Goal: Complete application form

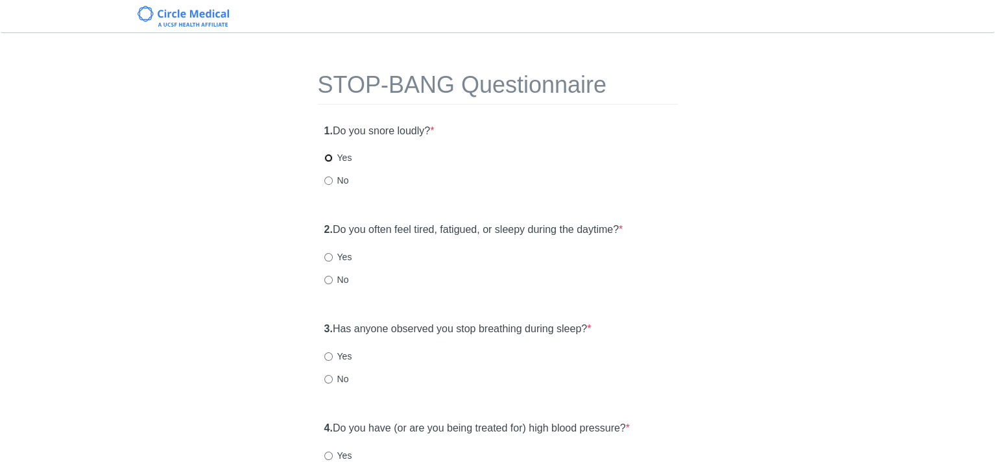
click at [326, 156] on input "Yes" at bounding box center [328, 158] width 8 height 8
radio input "true"
click at [327, 279] on input "No" at bounding box center [328, 280] width 8 height 8
radio input "true"
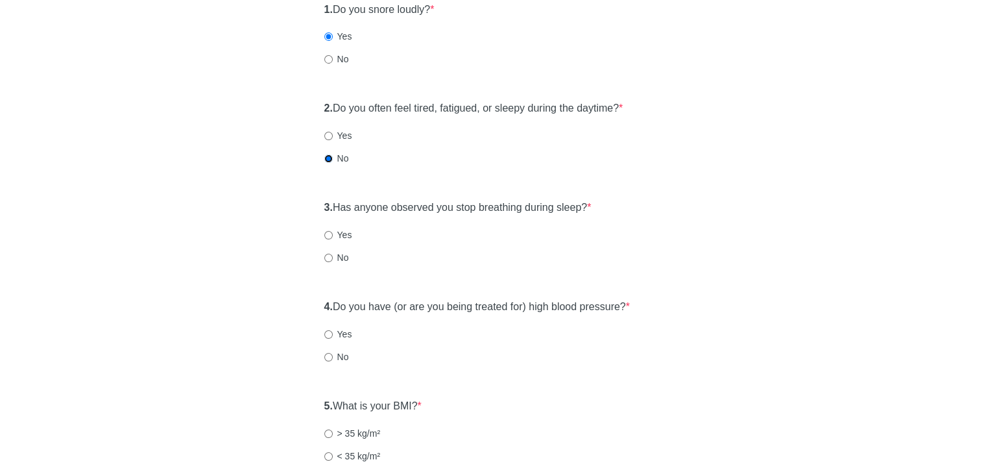
scroll to position [130, 0]
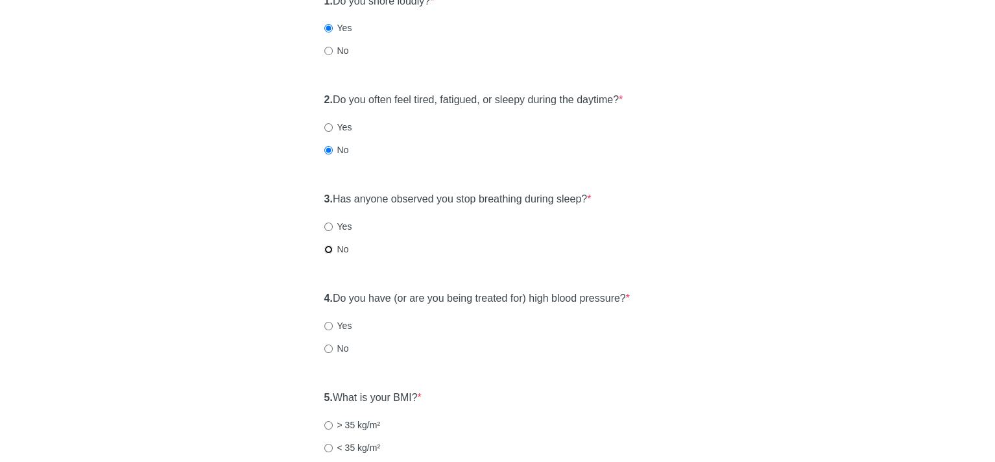
click at [330, 248] on input "No" at bounding box center [328, 249] width 8 height 8
radio input "true"
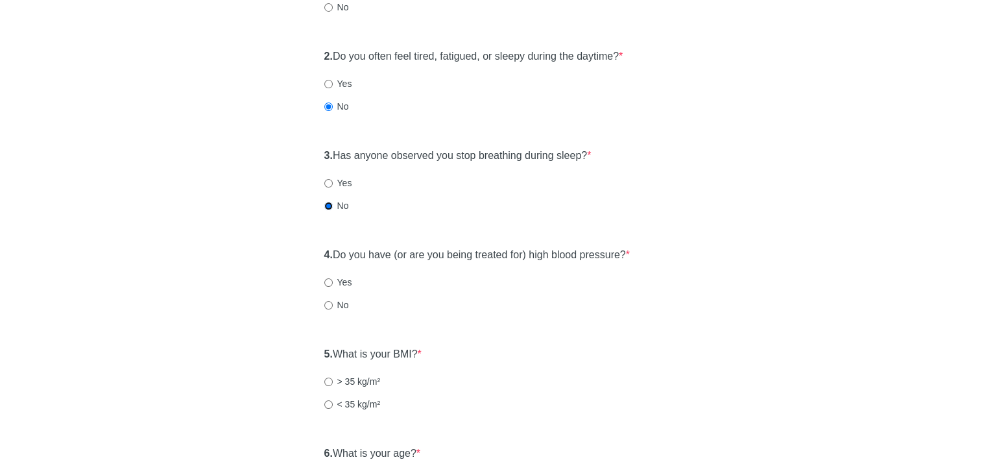
scroll to position [195, 0]
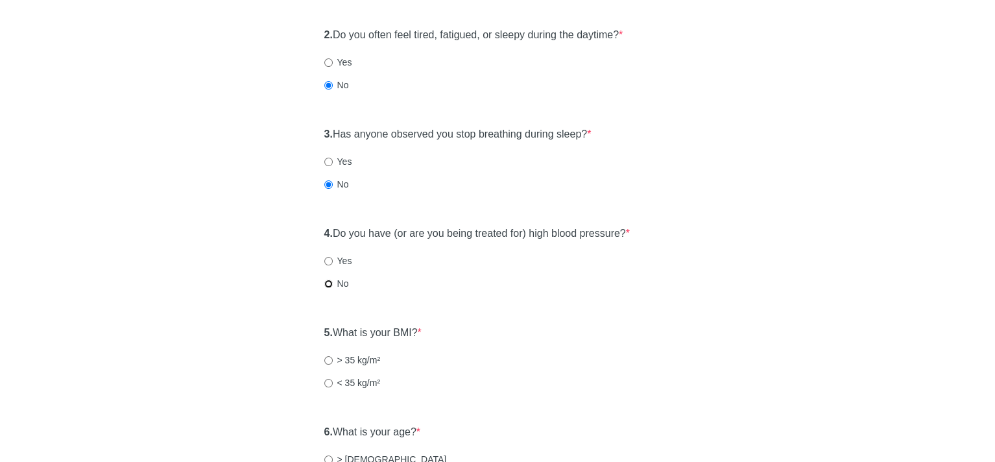
click at [329, 284] on input "No" at bounding box center [328, 283] width 8 height 8
radio input "true"
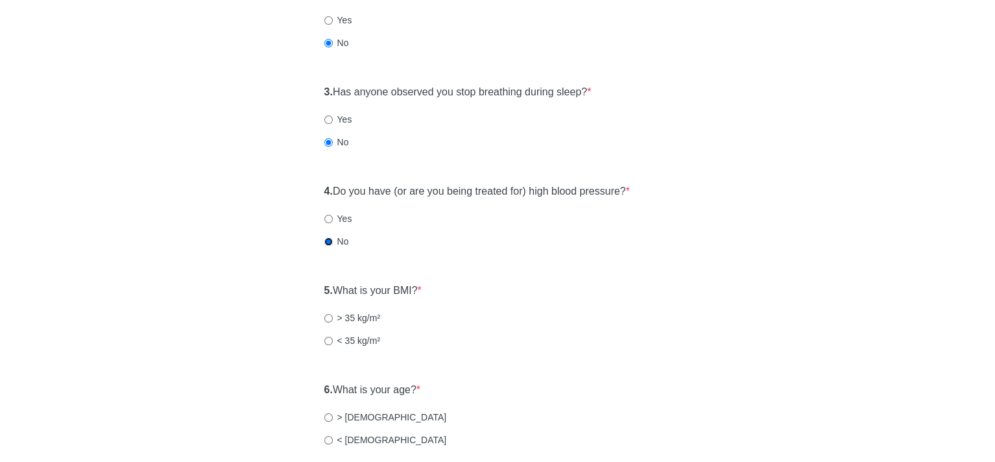
scroll to position [259, 0]
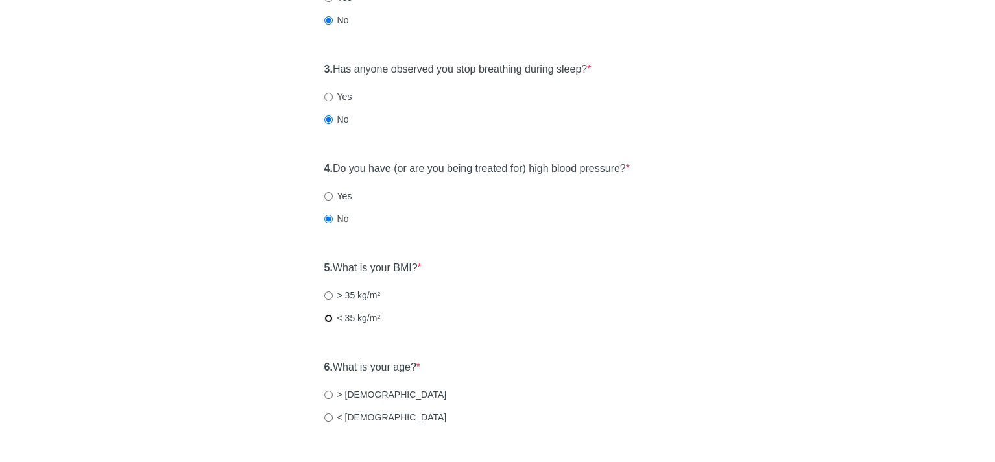
click at [324, 316] on input "< 35 kg/m²" at bounding box center [328, 318] width 8 height 8
radio input "true"
click at [325, 416] on input "< 50 years old" at bounding box center [328, 417] width 8 height 8
radio input "true"
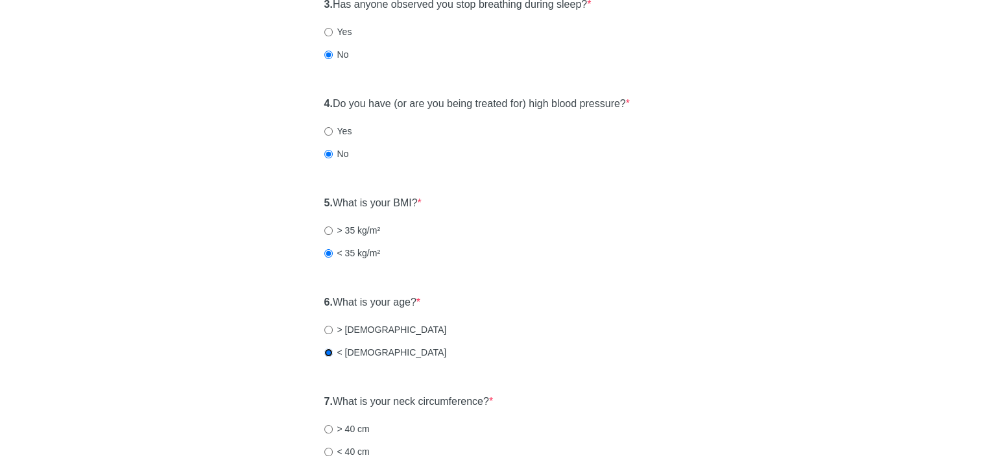
scroll to position [454, 0]
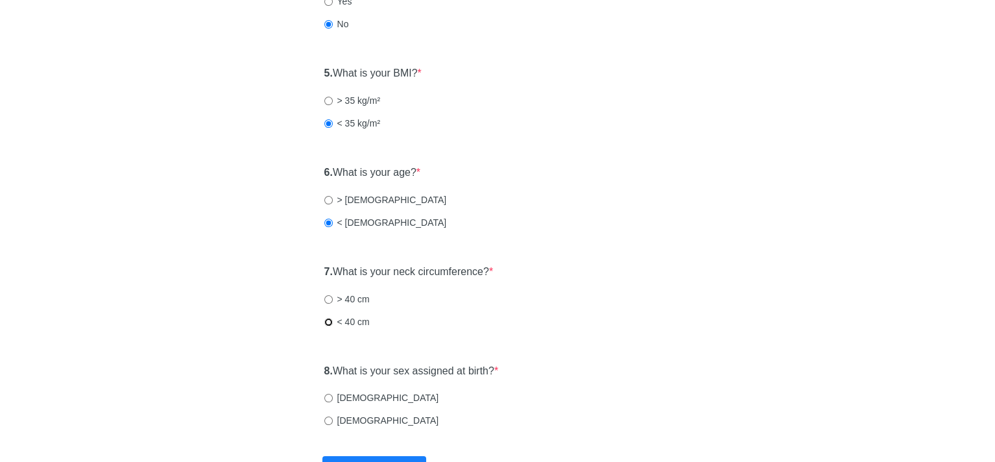
click at [327, 321] on input "< 40 cm" at bounding box center [328, 322] width 8 height 8
radio input "true"
click at [326, 397] on input "Male" at bounding box center [328, 398] width 8 height 8
radio input "true"
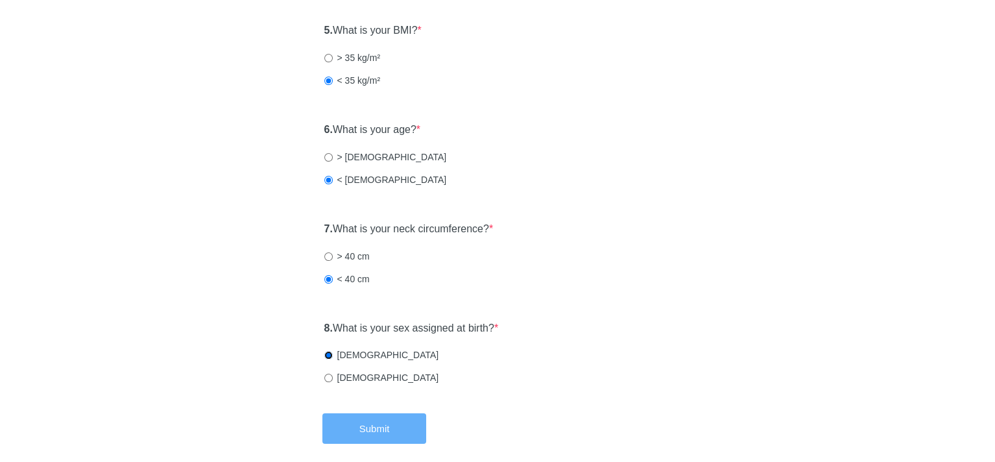
scroll to position [556, 0]
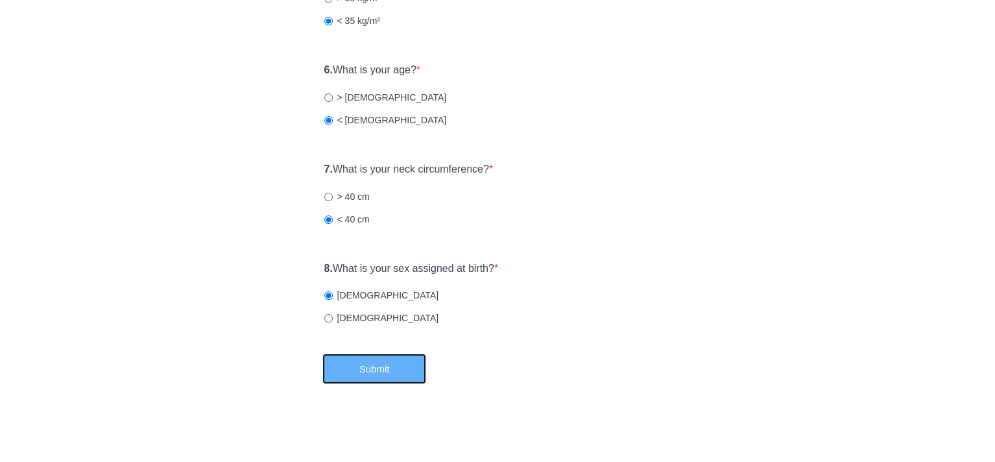
click at [398, 372] on button "Submit" at bounding box center [374, 368] width 104 height 30
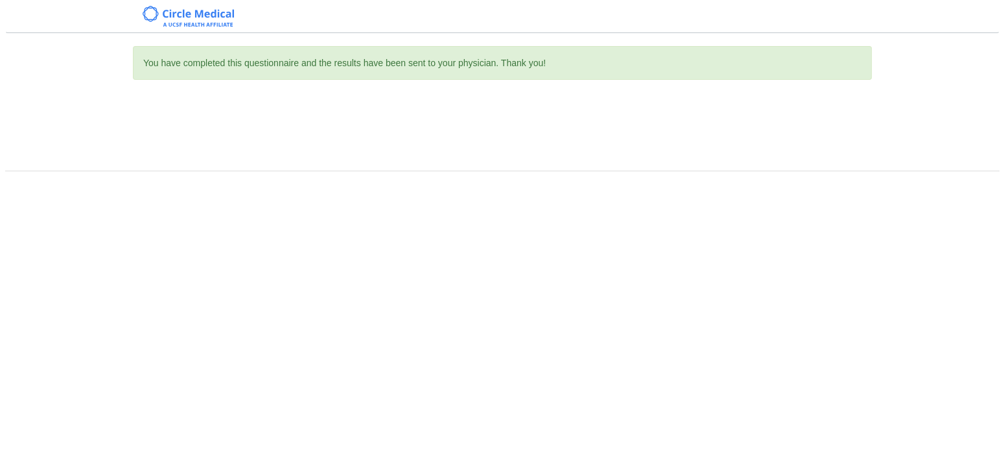
scroll to position [0, 0]
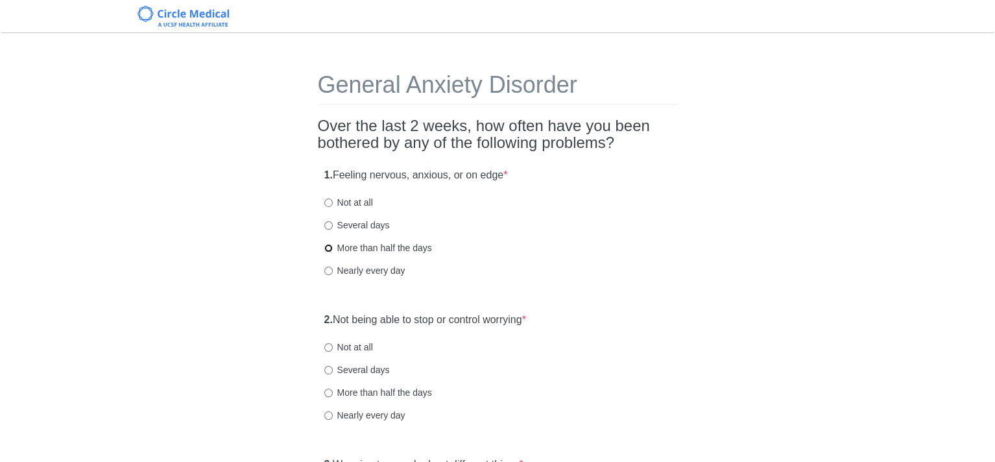
click at [327, 247] on input "More than half the days" at bounding box center [328, 248] width 8 height 8
radio input "true"
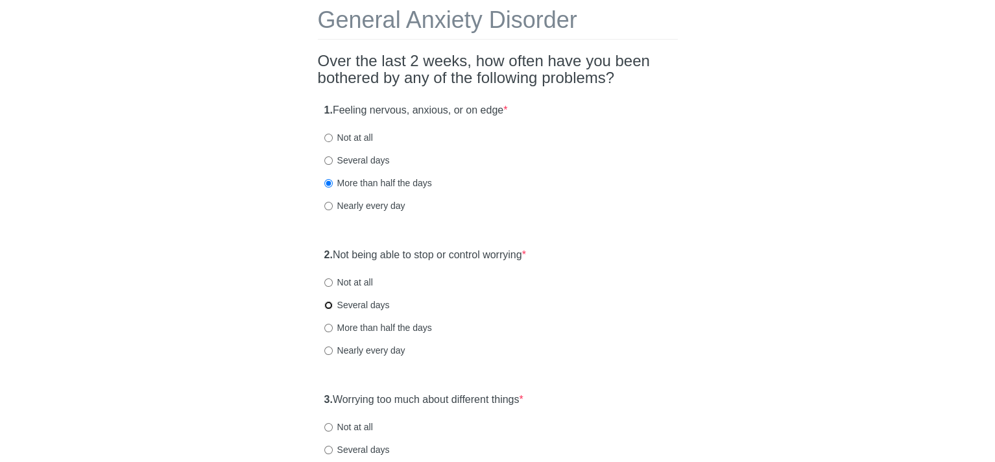
click at [329, 304] on input "Several days" at bounding box center [328, 305] width 8 height 8
radio input "true"
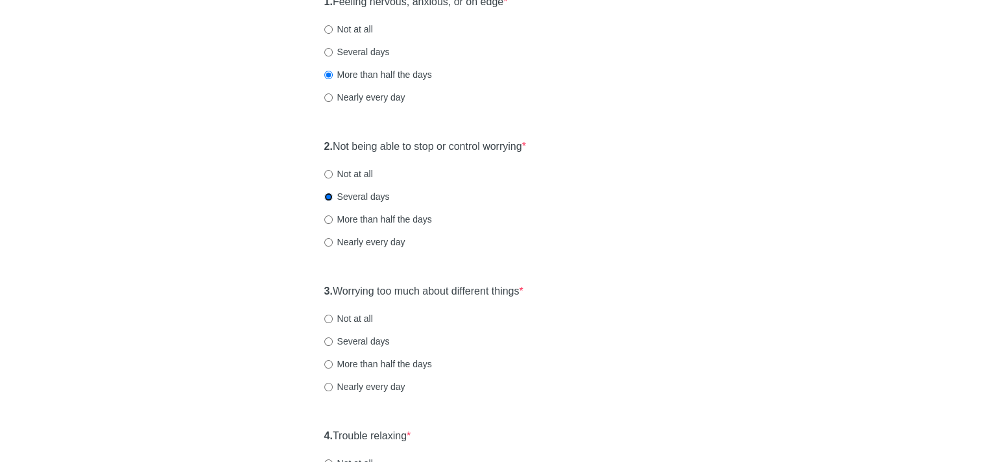
scroll to position [195, 0]
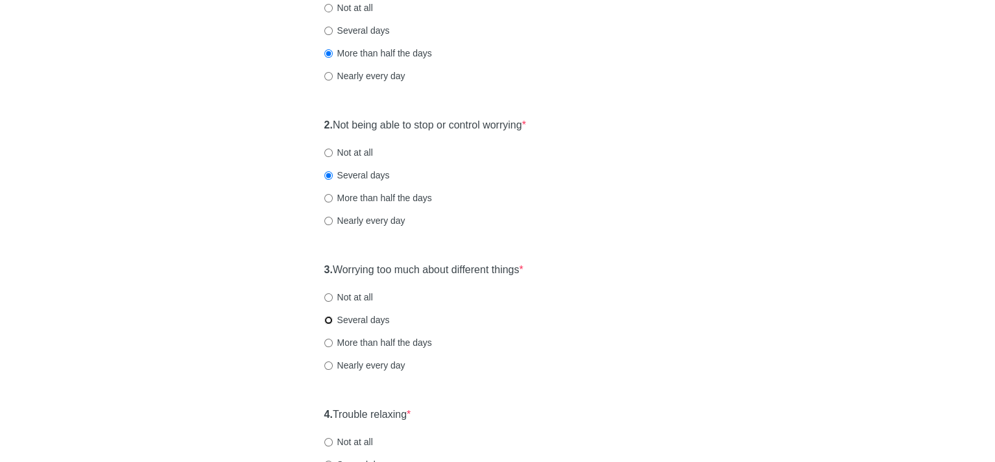
click at [325, 321] on input "Several days" at bounding box center [328, 320] width 8 height 8
radio input "true"
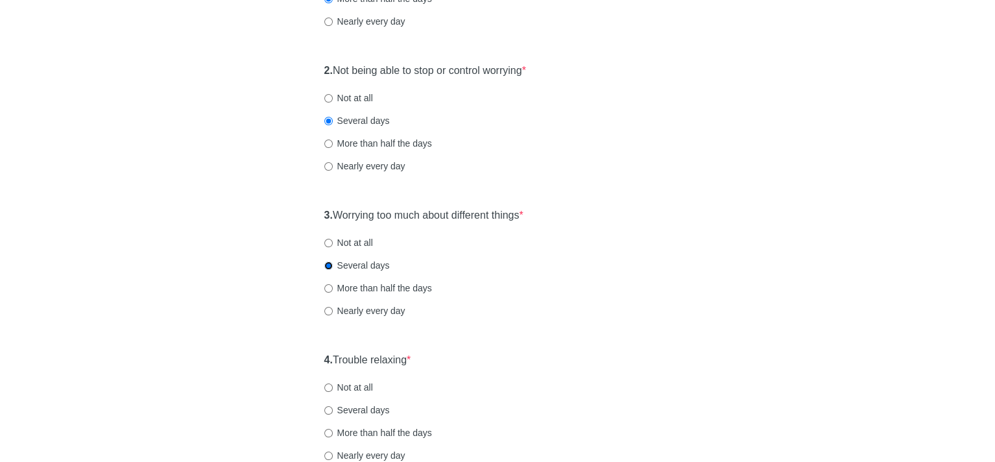
scroll to position [324, 0]
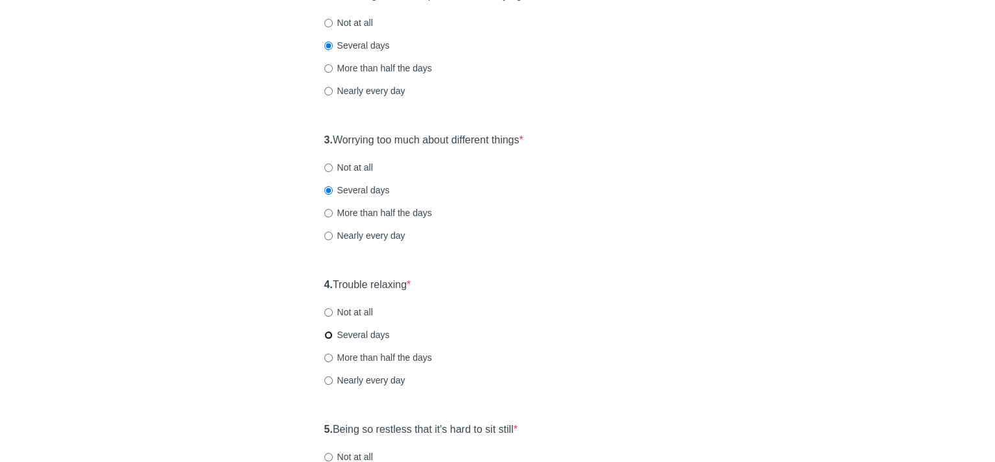
click at [326, 336] on input "Several days" at bounding box center [328, 335] width 8 height 8
radio input "true"
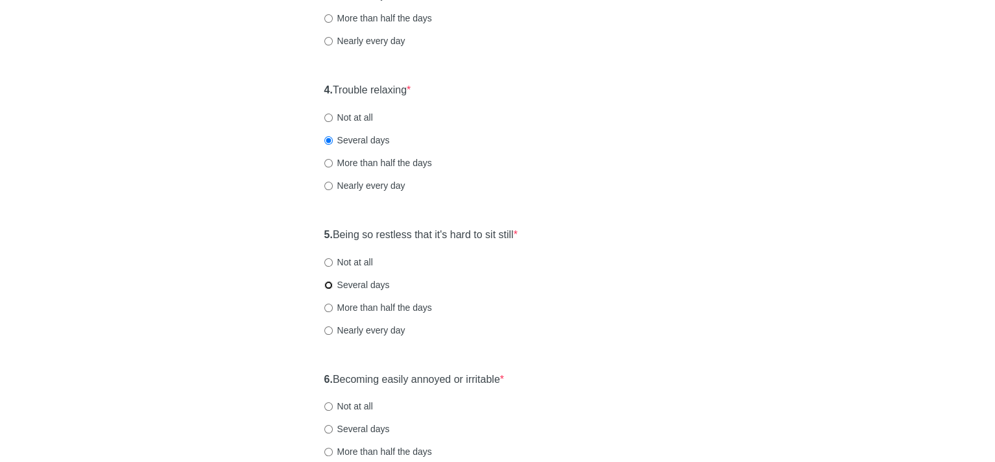
click at [324, 284] on input "Several days" at bounding box center [328, 285] width 8 height 8
radio input "true"
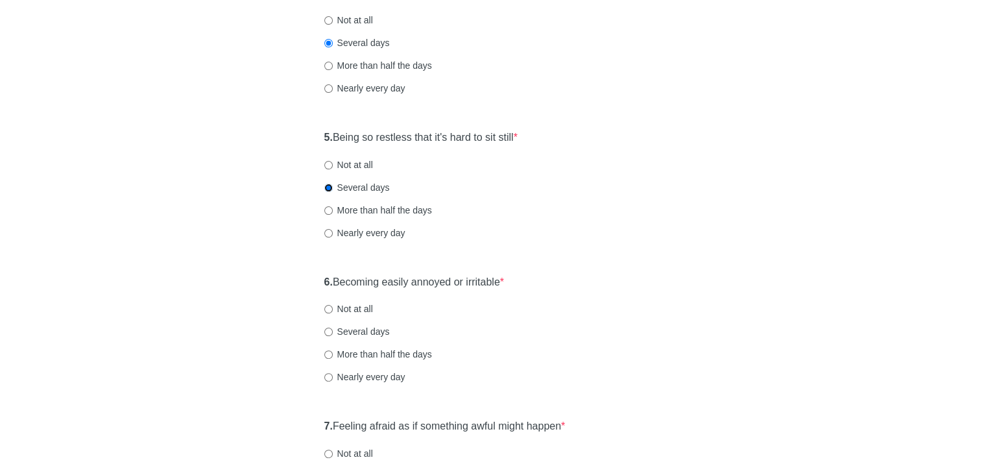
scroll to position [648, 0]
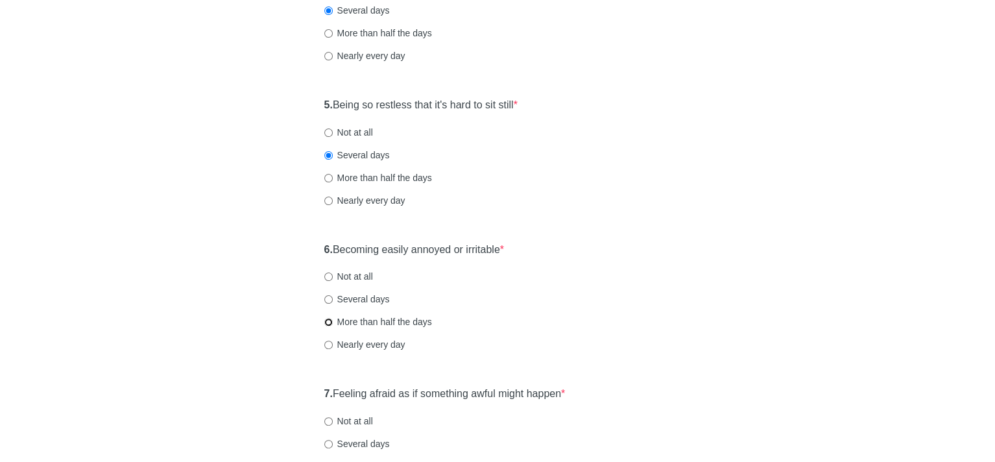
click at [327, 320] on input "More than half the days" at bounding box center [328, 322] width 8 height 8
radio input "true"
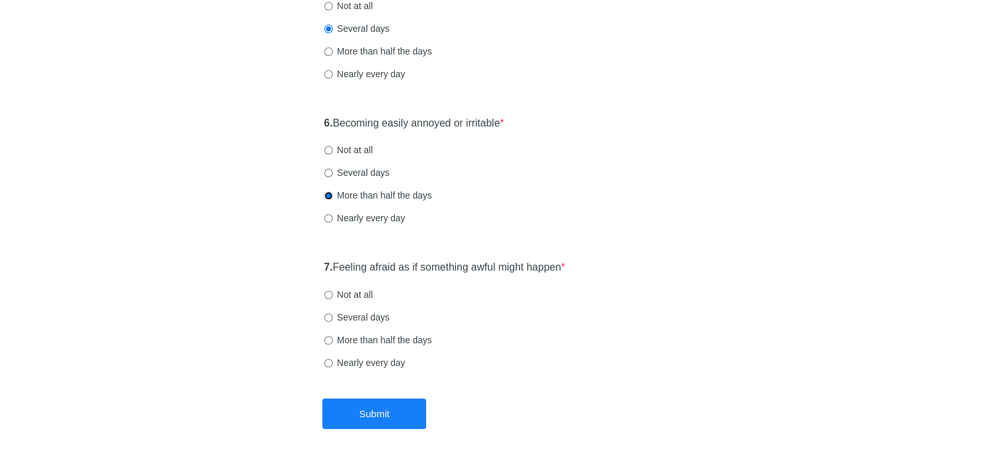
scroll to position [778, 0]
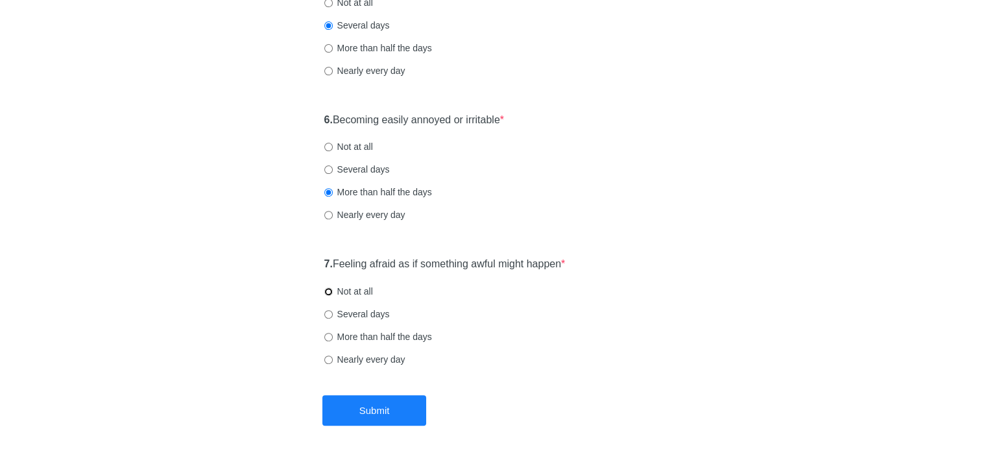
click at [327, 291] on input "Not at all" at bounding box center [328, 291] width 8 height 8
radio input "true"
click at [378, 412] on button "Submit" at bounding box center [374, 410] width 104 height 30
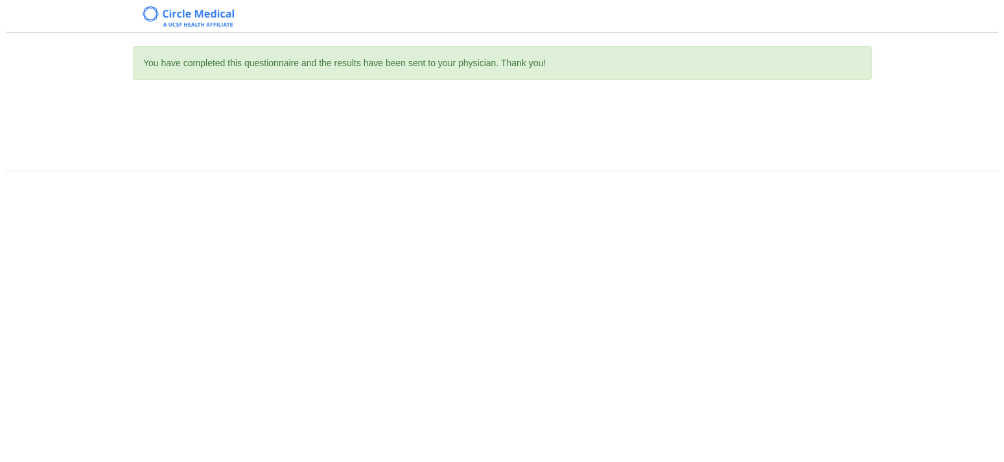
scroll to position [0, 0]
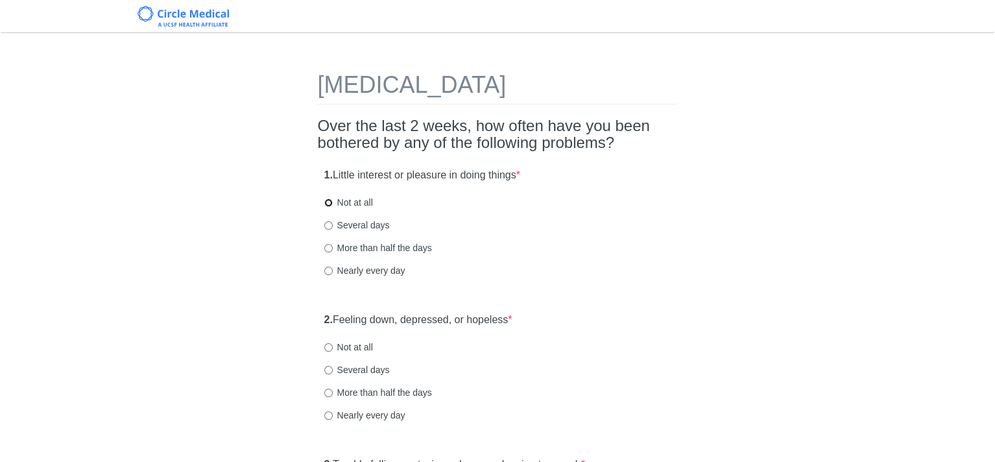
drag, startPoint x: 327, startPoint y: 202, endPoint x: 335, endPoint y: 210, distance: 10.6
click at [327, 202] on input "Not at all" at bounding box center [328, 202] width 8 height 8
radio input "true"
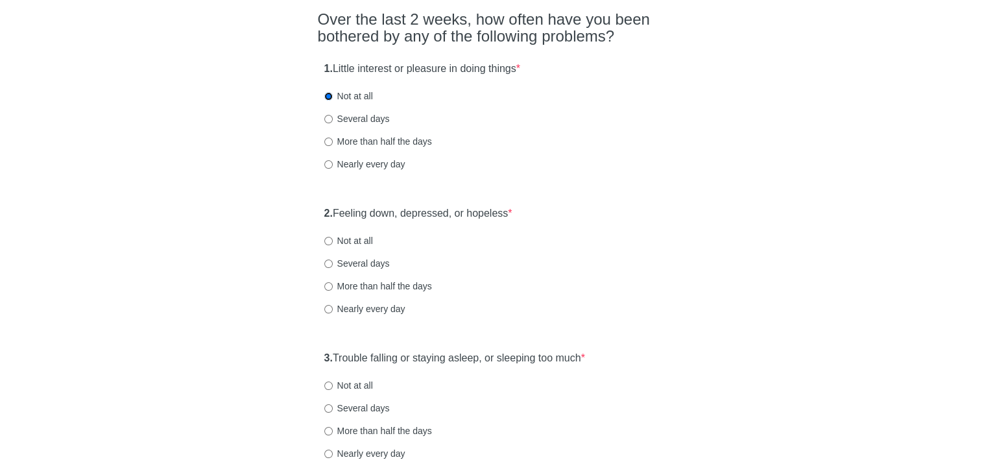
scroll to position [130, 0]
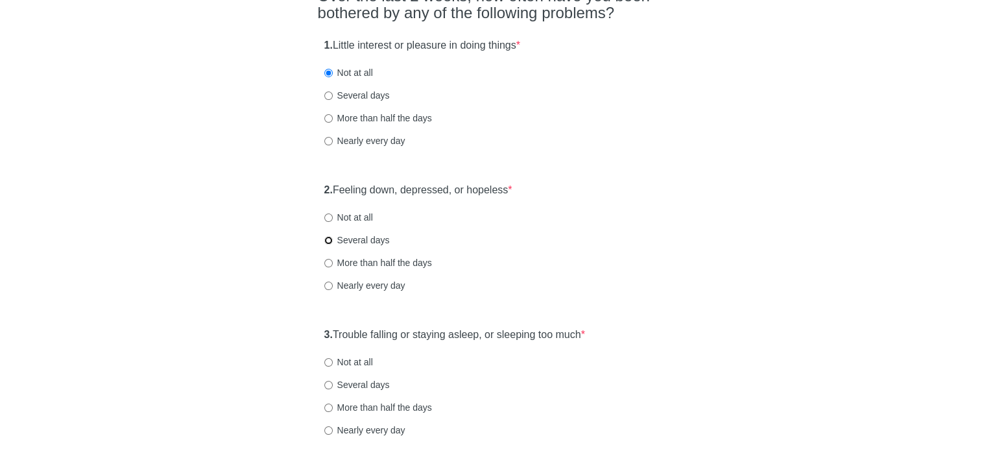
click at [329, 237] on input "Several days" at bounding box center [328, 240] width 8 height 8
radio input "true"
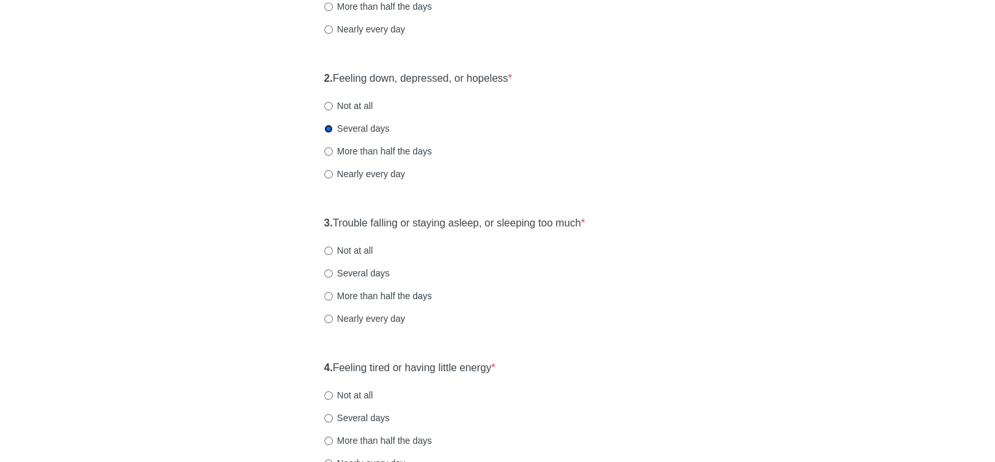
scroll to position [259, 0]
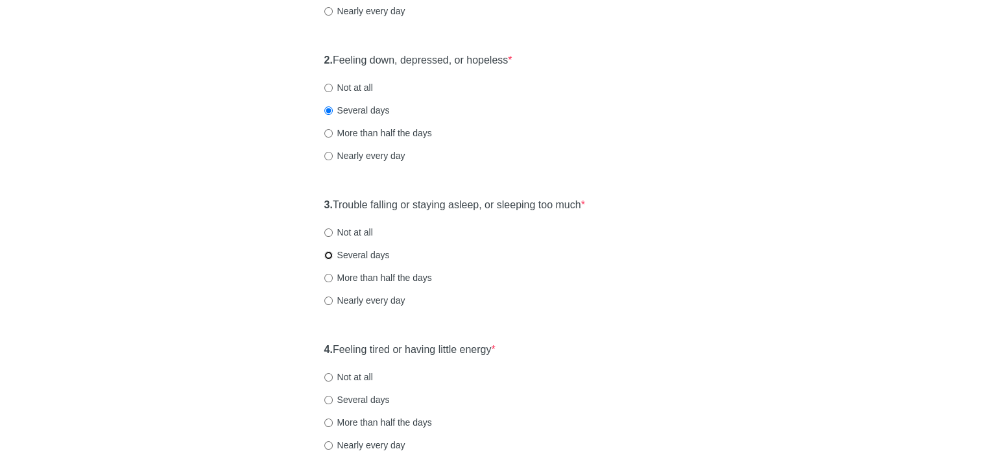
click at [329, 251] on input "Several days" at bounding box center [328, 255] width 8 height 8
radio input "true"
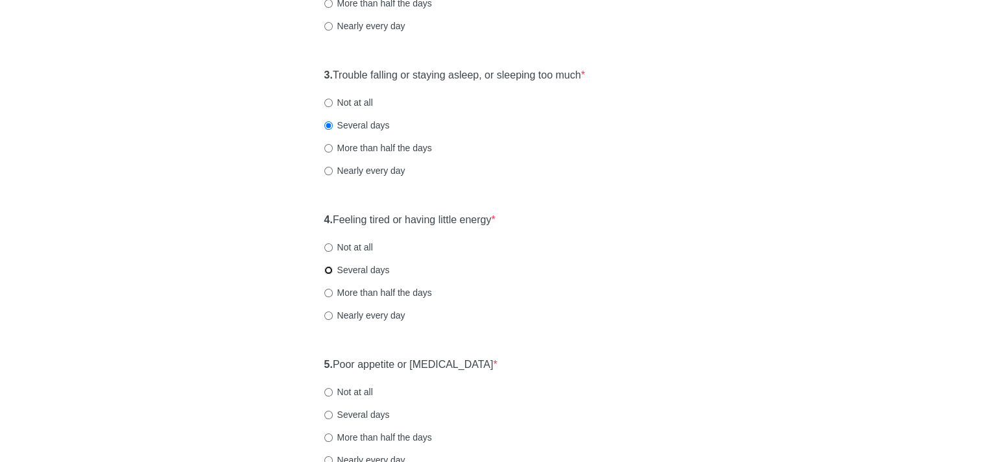
click at [328, 270] on input "Several days" at bounding box center [328, 270] width 8 height 8
radio input "true"
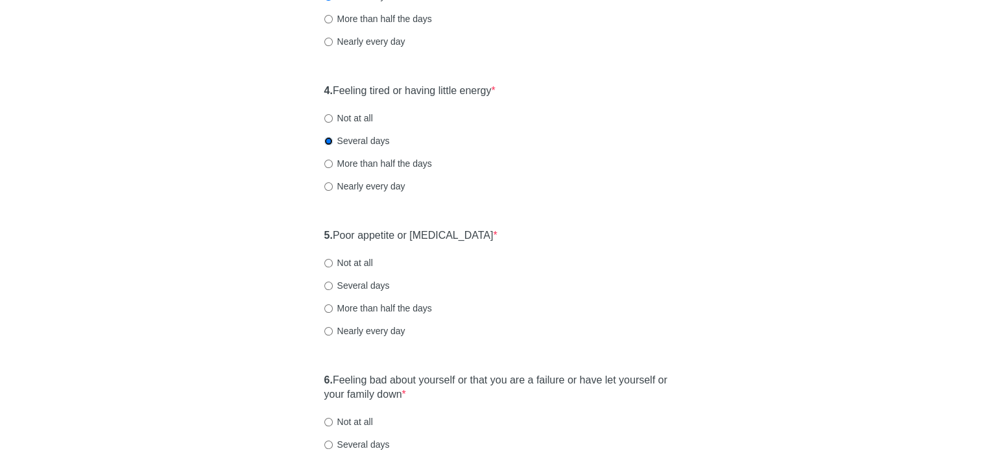
scroll to position [519, 0]
click at [328, 262] on input "Not at all" at bounding box center [328, 262] width 8 height 8
radio input "true"
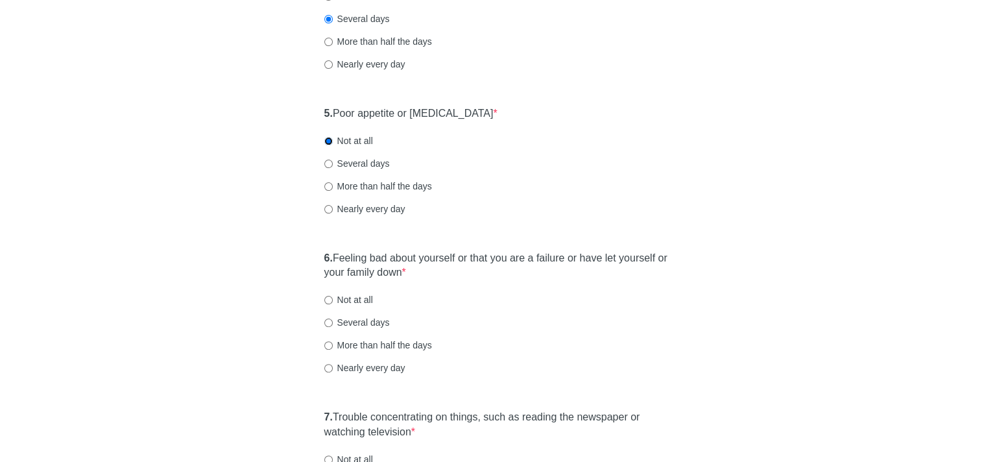
scroll to position [648, 0]
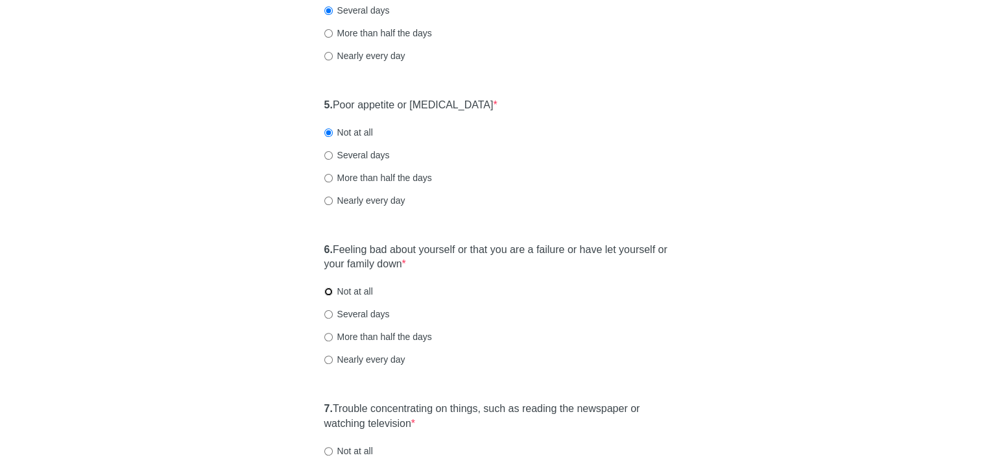
click at [328, 291] on input "Not at all" at bounding box center [328, 291] width 8 height 8
radio input "true"
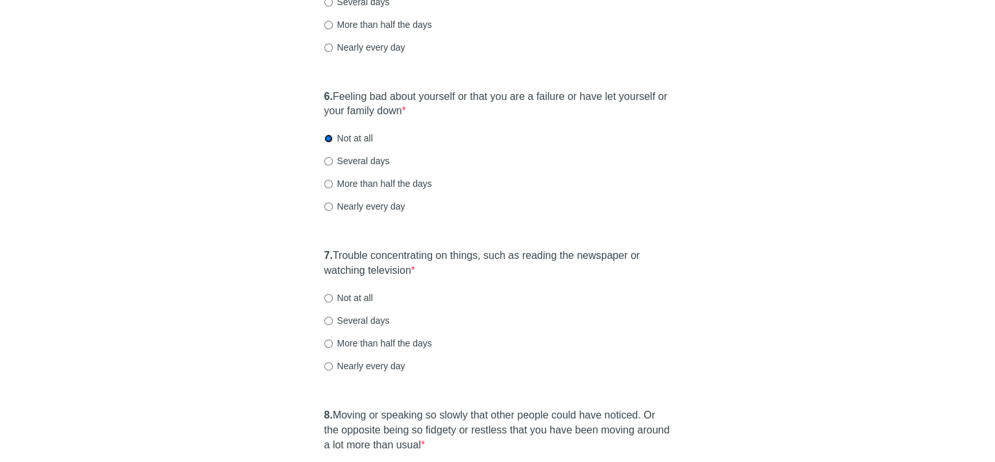
scroll to position [843, 0]
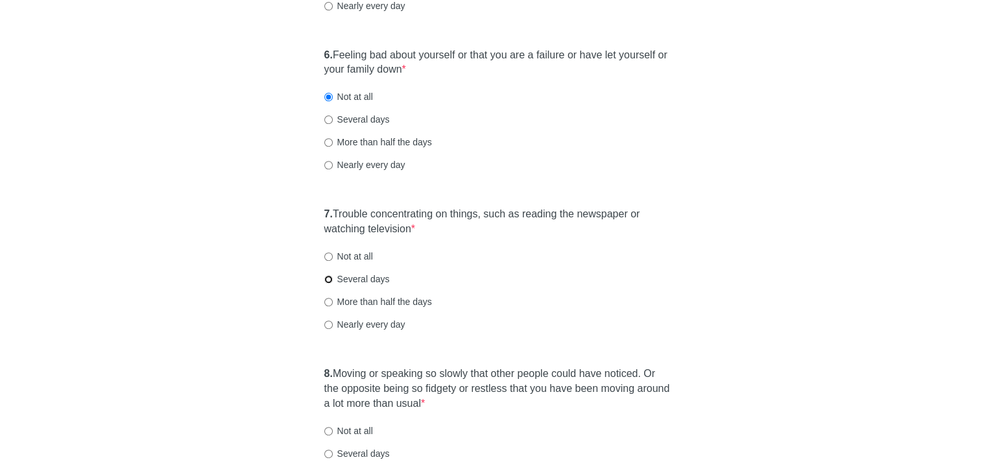
click at [329, 276] on input "Several days" at bounding box center [328, 279] width 8 height 8
radio input "true"
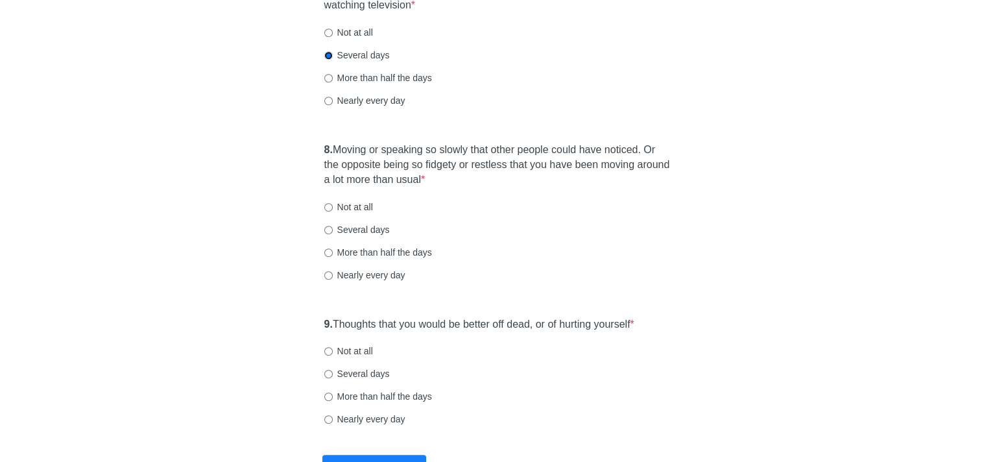
scroll to position [1102, 0]
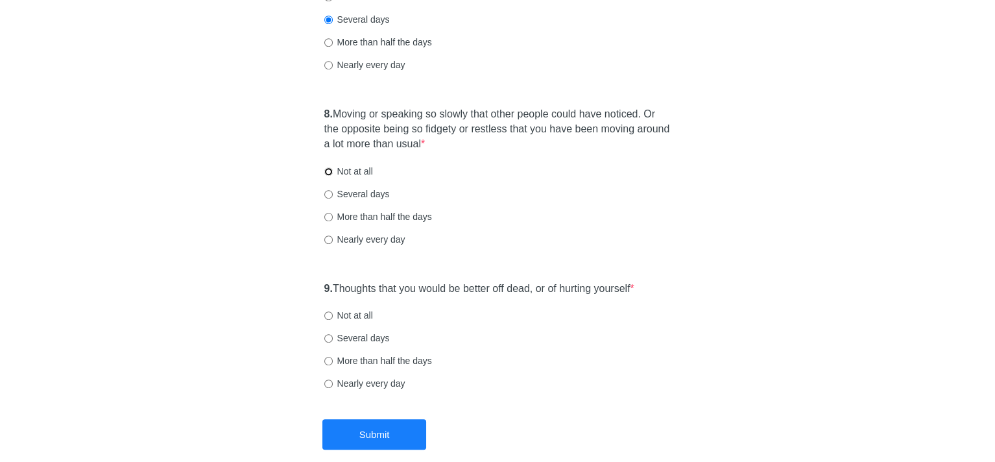
click at [327, 171] on input "Not at all" at bounding box center [328, 171] width 8 height 8
radio input "true"
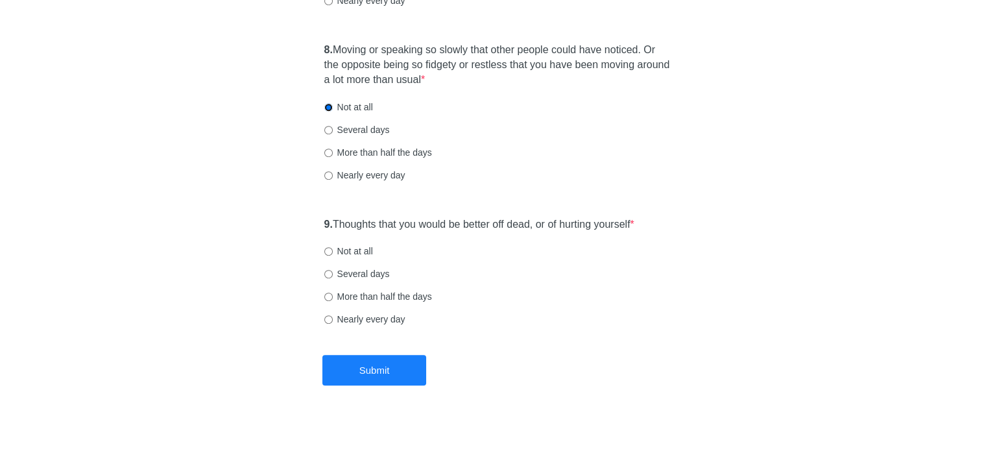
scroll to position [1167, 0]
click at [327, 248] on input "Not at all" at bounding box center [328, 250] width 8 height 8
radio input "true"
click at [366, 372] on button "Submit" at bounding box center [374, 369] width 104 height 30
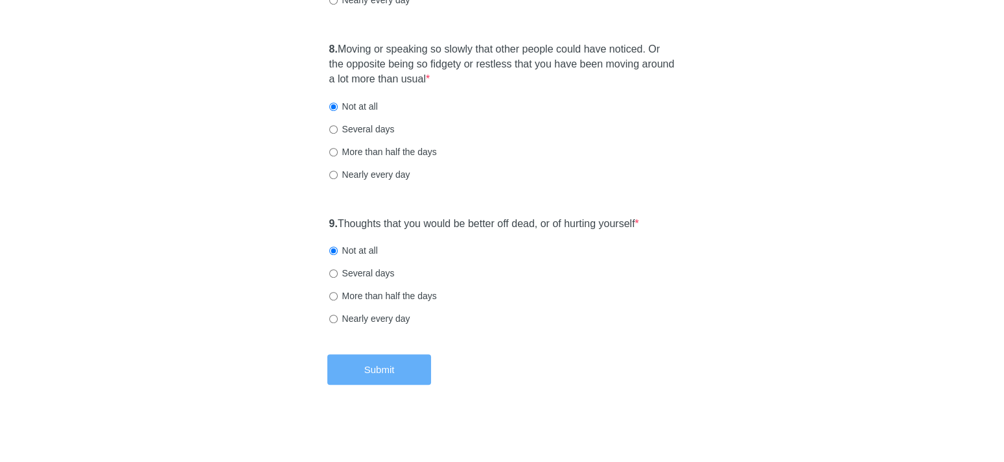
scroll to position [0, 0]
